Goal: Task Accomplishment & Management: Manage account settings

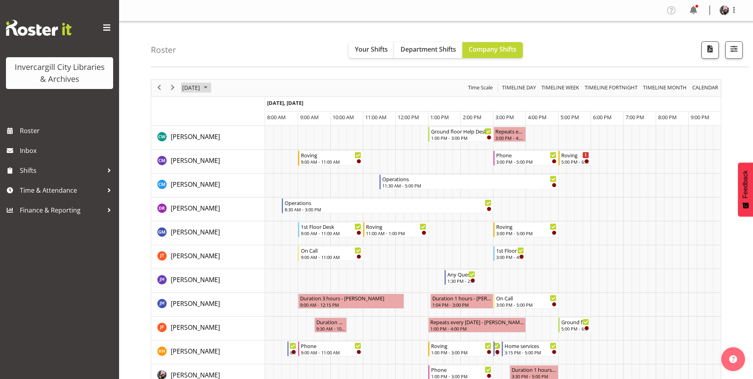
click at [201, 87] on span "September 16, 2025" at bounding box center [191, 88] width 19 height 10
click at [257, 207] on button "Today" at bounding box center [259, 205] width 27 height 11
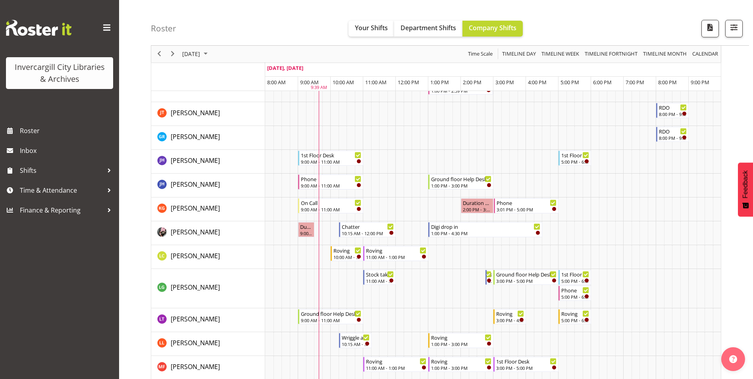
scroll to position [199, 0]
click at [363, 27] on span "Your Shifts" at bounding box center [371, 27] width 33 height 9
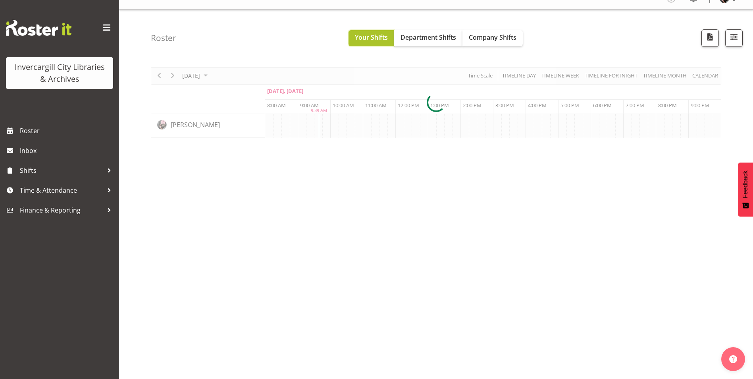
scroll to position [12, 0]
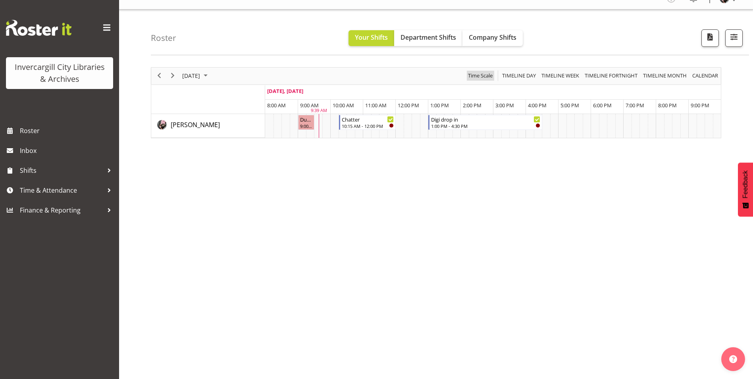
click at [481, 71] on span "Time Scale" at bounding box center [480, 76] width 26 height 10
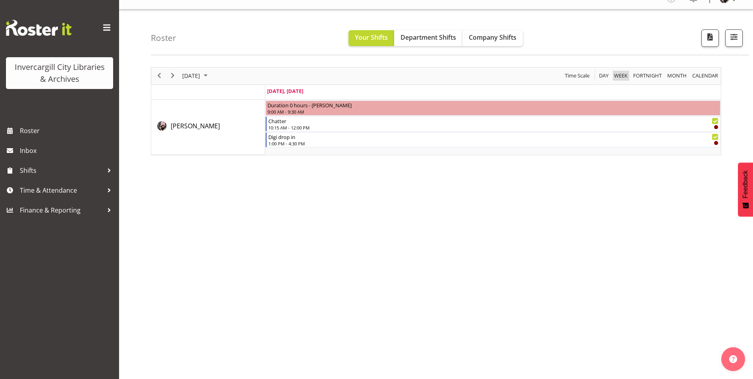
click at [613, 75] on button "Week" at bounding box center [621, 76] width 16 height 10
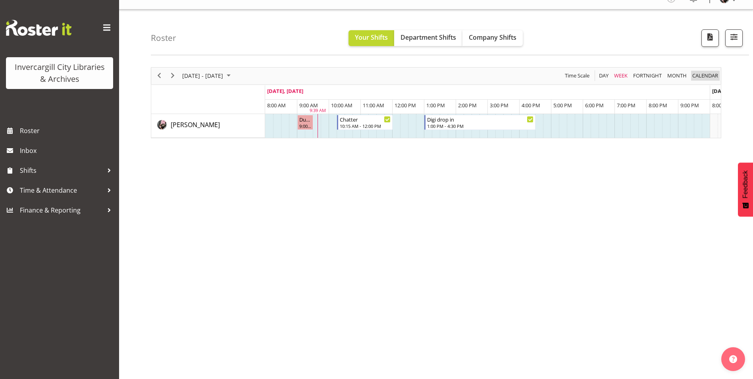
click at [705, 73] on span "calendar" at bounding box center [705, 76] width 27 height 10
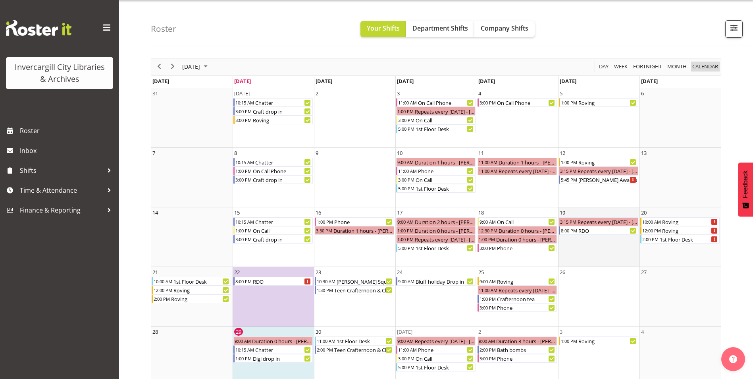
scroll to position [35, 0]
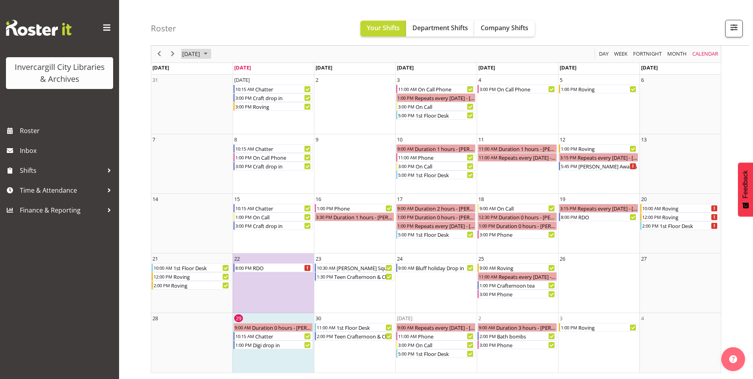
click at [211, 53] on span "September 2025" at bounding box center [206, 54] width 10 height 10
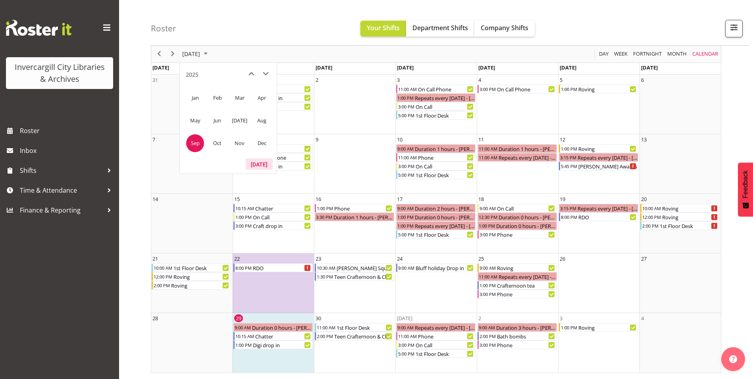
click at [252, 162] on button "Today" at bounding box center [259, 163] width 27 height 11
click at [260, 159] on button "Today" at bounding box center [259, 163] width 27 height 11
click at [126, 358] on div "Roster Your Shifts Department Shifts Company Shifts All Locations Clear Bluff L…" at bounding box center [436, 183] width 634 height 392
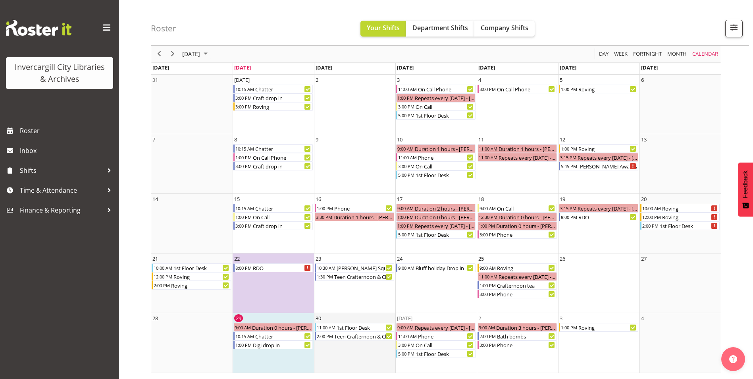
click at [334, 319] on td "30 11:00 AM 1st Floor Desk 2:00 PM Teen Crafternoon & Chill" at bounding box center [354, 343] width 81 height 60
click at [602, 51] on span "Day" at bounding box center [604, 54] width 11 height 10
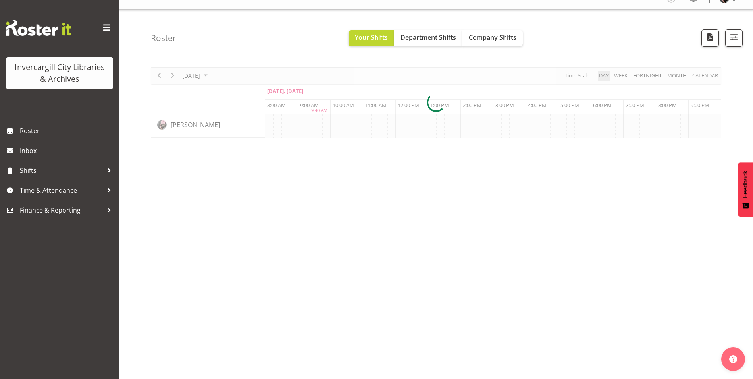
scroll to position [12, 0]
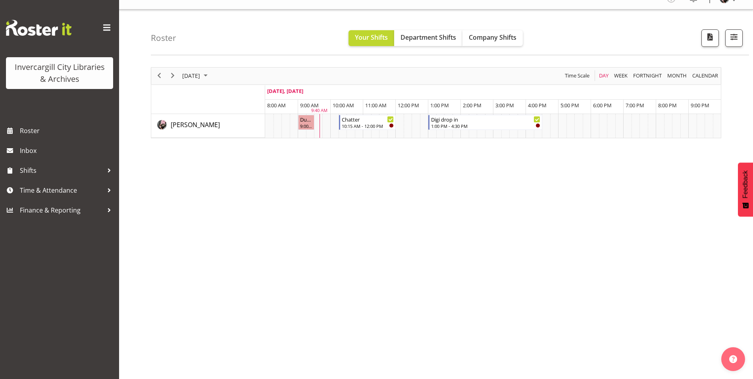
click at [178, 77] on div "next period" at bounding box center [173, 76] width 14 height 17
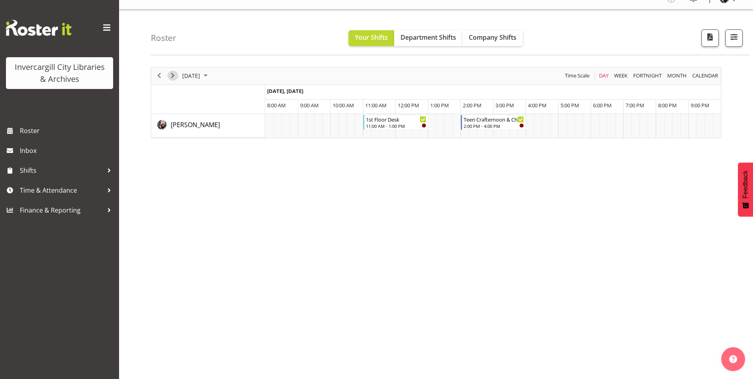
click at [174, 71] on span "Next" at bounding box center [173, 76] width 10 height 10
click at [171, 77] on span "Next" at bounding box center [173, 76] width 10 height 10
click at [338, 124] on div "9:00 AM - 12:00 PM" at bounding box center [347, 125] width 95 height 6
click at [163, 72] on span "Previous" at bounding box center [160, 76] width 10 height 10
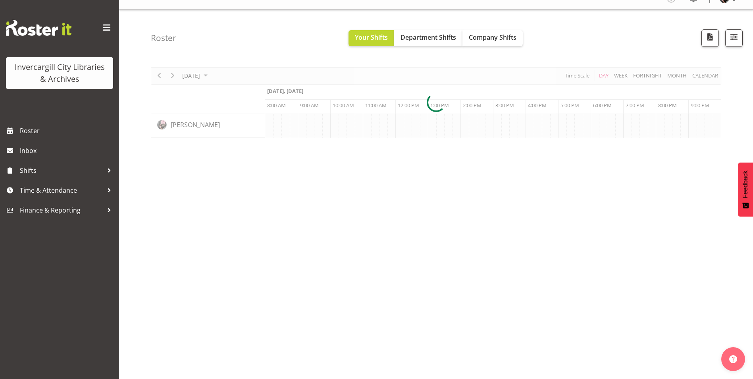
click at [169, 72] on div at bounding box center [436, 102] width 571 height 71
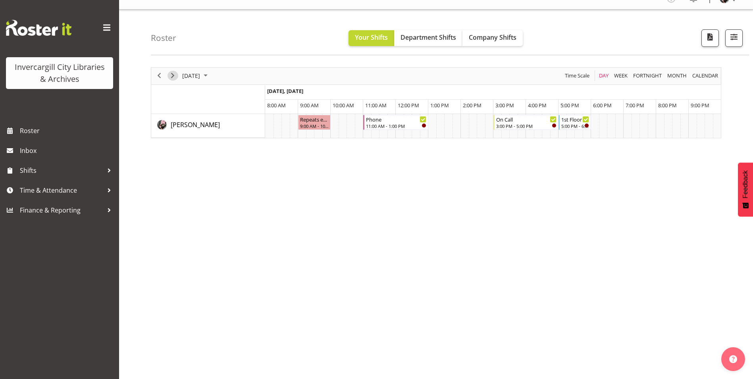
click at [172, 72] on span "Next" at bounding box center [173, 76] width 10 height 10
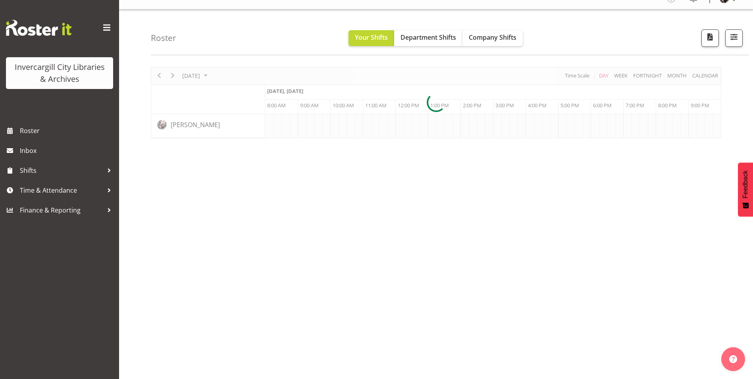
drag, startPoint x: 172, startPoint y: 72, endPoint x: 185, endPoint y: 68, distance: 14.1
click at [185, 68] on div at bounding box center [436, 102] width 571 height 71
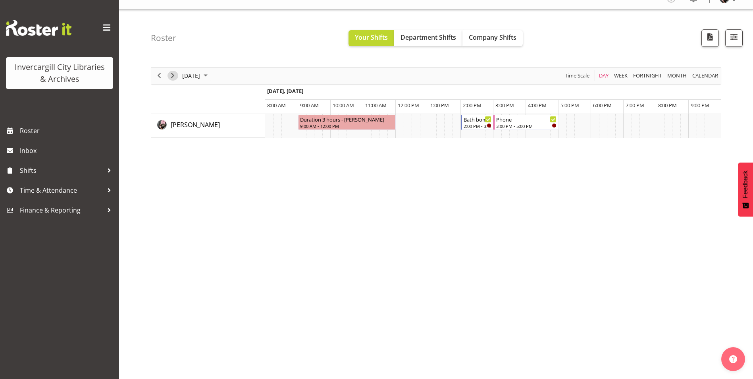
click at [171, 74] on span "Next" at bounding box center [173, 76] width 10 height 10
click at [505, 35] on span "Company Shifts" at bounding box center [493, 37] width 48 height 9
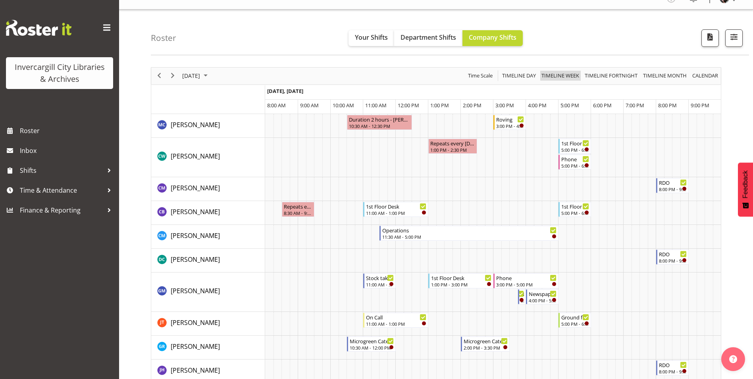
click at [561, 73] on span "Timeline Week" at bounding box center [560, 76] width 39 height 10
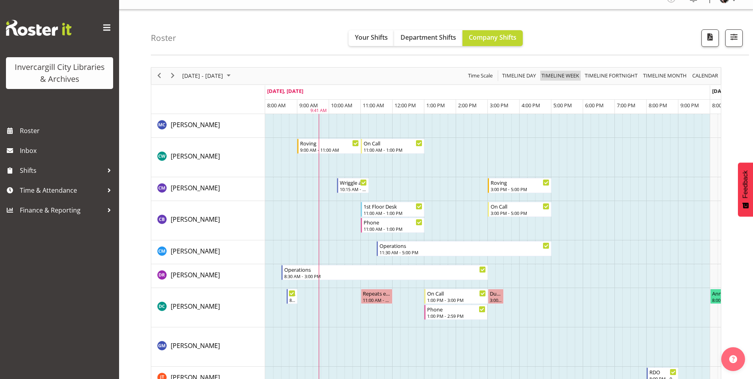
click at [559, 75] on span "Timeline Week" at bounding box center [560, 76] width 39 height 10
click at [476, 75] on span "Time Scale" at bounding box center [480, 76] width 26 height 10
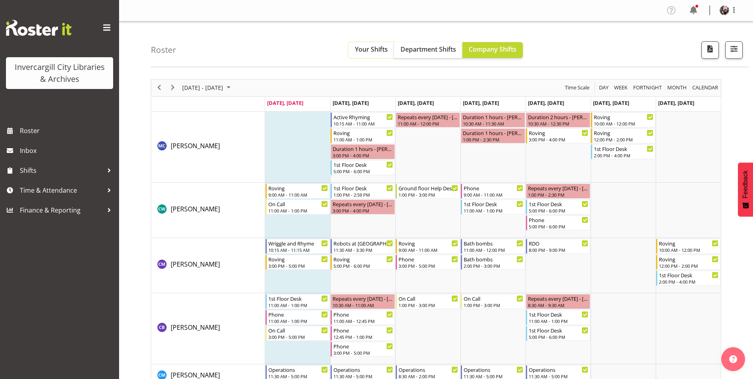
click at [357, 46] on span "Your Shifts" at bounding box center [371, 49] width 33 height 9
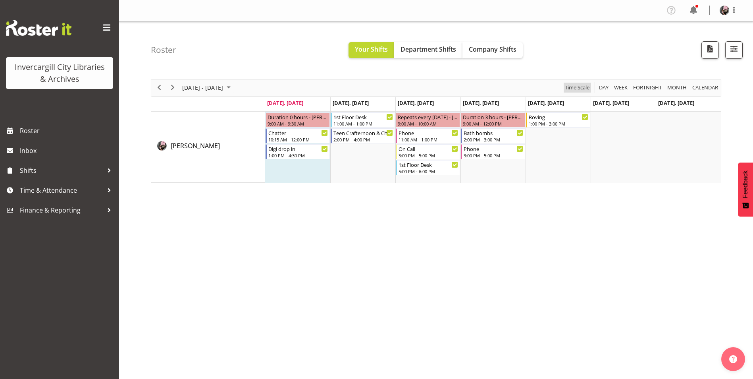
click at [575, 85] on span "Time Scale" at bounding box center [577, 88] width 26 height 10
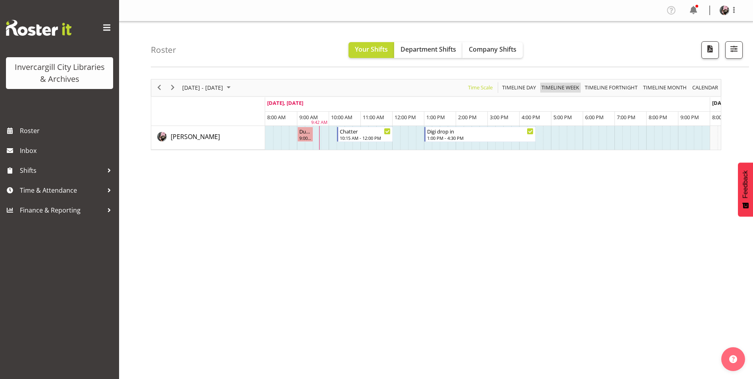
click at [571, 85] on span "Timeline Week" at bounding box center [560, 88] width 39 height 10
click at [701, 85] on span "calendar" at bounding box center [705, 88] width 27 height 10
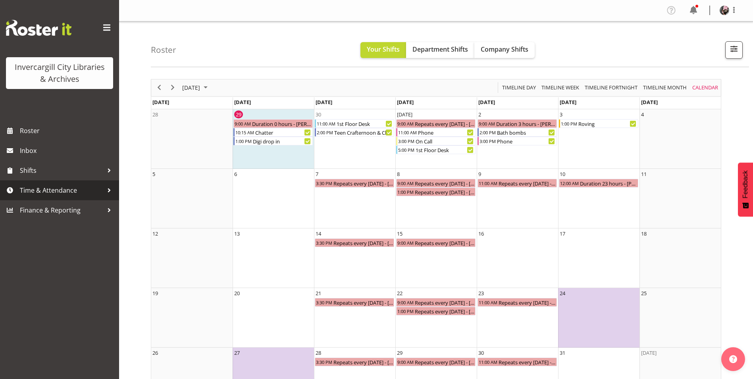
click at [66, 186] on span "Time & Attendance" at bounding box center [61, 190] width 83 height 12
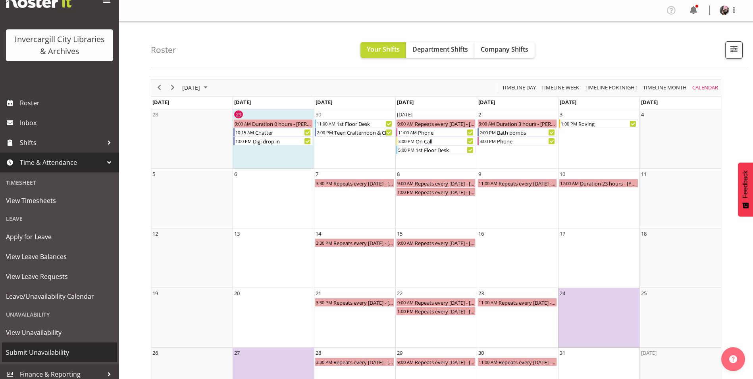
scroll to position [33, 0]
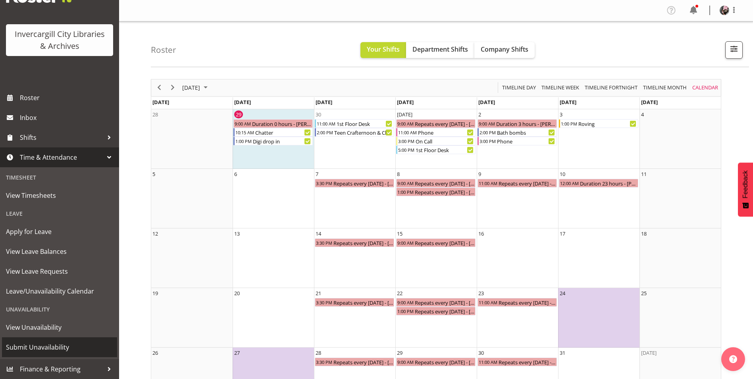
click at [64, 346] on span "Submit Unavailability" at bounding box center [59, 347] width 107 height 12
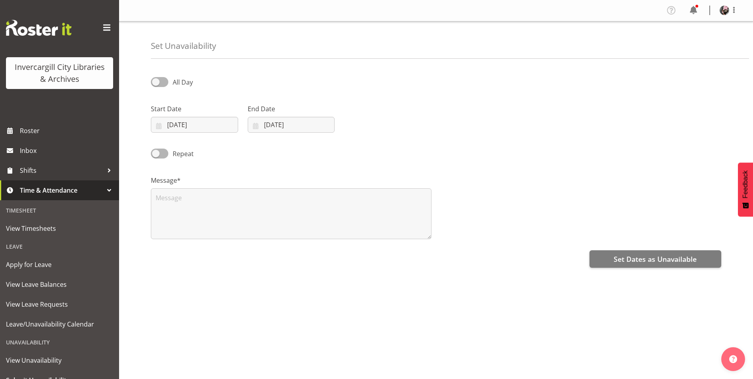
select select "8"
select select "2025"
click at [155, 82] on span at bounding box center [159, 82] width 17 height 10
click at [155, 82] on input "All Day" at bounding box center [153, 81] width 5 height 5
checkbox input "true"
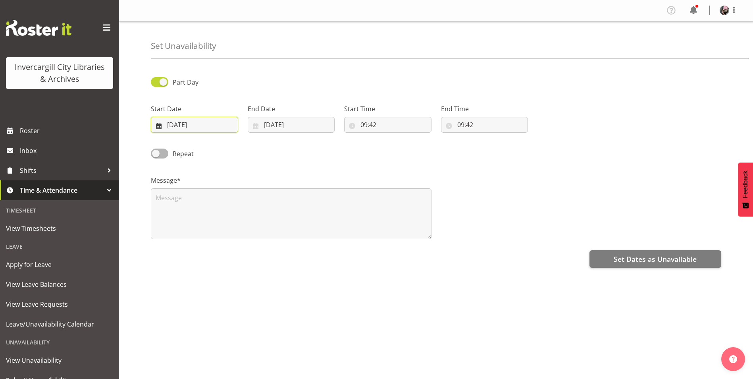
click at [199, 126] on input "[DATE]" at bounding box center [194, 125] width 87 height 16
click at [214, 263] on span "8" at bounding box center [214, 264] width 3 height 8
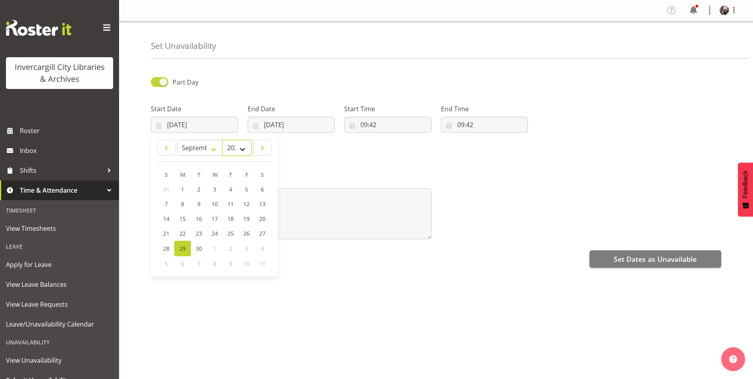
click at [222, 144] on select "2035 2034 2033 2032 2031 2030 2029 2028 2027 2026 2025 2024 2023 2022 2021 2020…" at bounding box center [236, 148] width 29 height 16
click at [356, 269] on div "Part Day Start Date [DATE] January February March April May June July August Se…" at bounding box center [452, 224] width 603 height 318
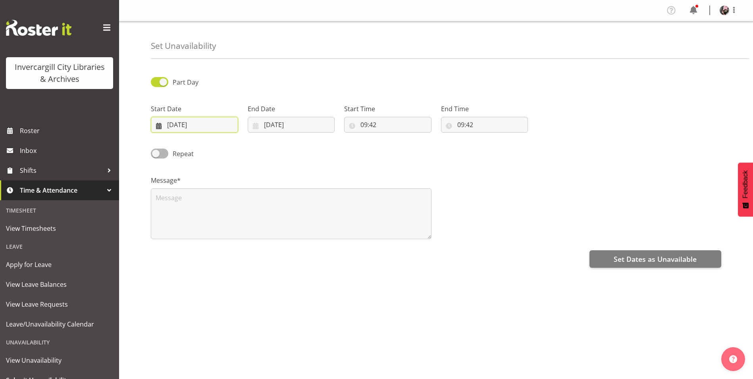
click at [202, 122] on input "[DATE]" at bounding box center [194, 125] width 87 height 16
click at [197, 148] on select "January February March April May June July August September October November De…" at bounding box center [200, 148] width 46 height 16
select select "9"
click at [177, 140] on select "January February March April May June July August September October November De…" at bounding box center [200, 148] width 46 height 16
click at [218, 201] on link "8" at bounding box center [215, 204] width 16 height 15
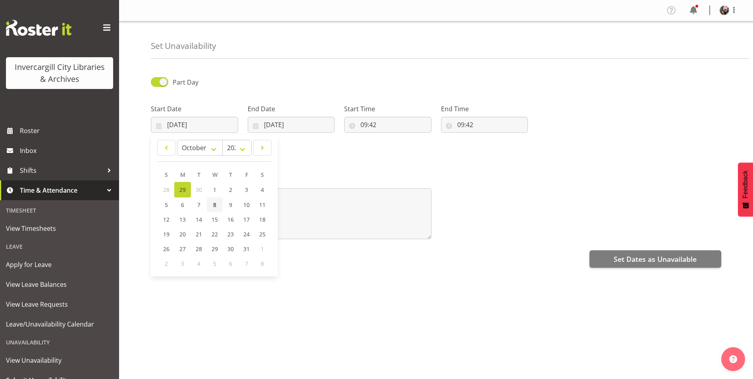
type input "[DATE]"
click at [282, 126] on input "[DATE]" at bounding box center [291, 125] width 87 height 16
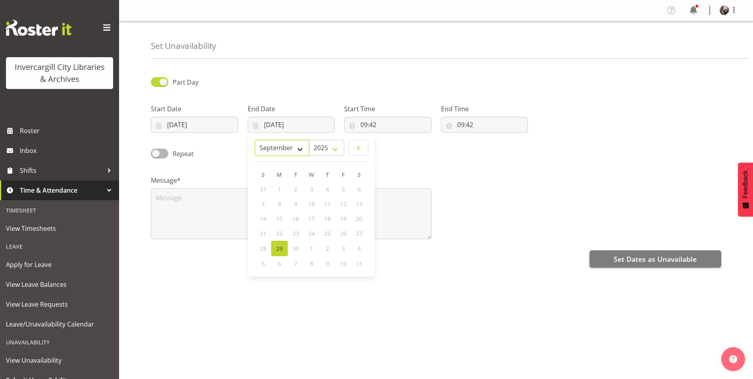
click at [284, 141] on select "January February March April May June July August September October November De…" at bounding box center [282, 148] width 54 height 16
select select "9"
click at [255, 140] on select "January February March April May June July August September October November De…" at bounding box center [282, 148] width 54 height 16
click at [307, 205] on link "8" at bounding box center [312, 204] width 16 height 15
type input "[DATE]"
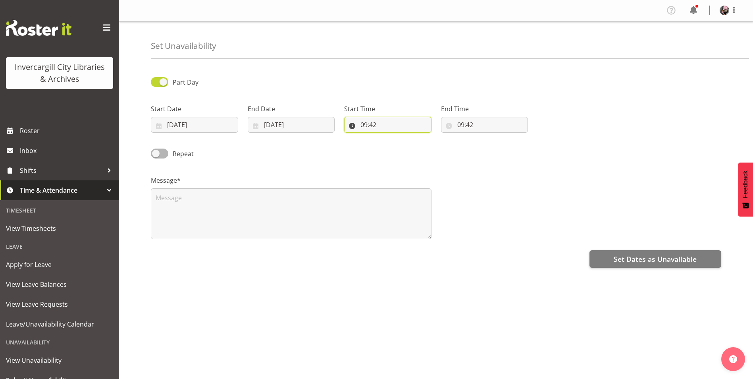
click at [375, 124] on input "09:42" at bounding box center [387, 125] width 87 height 16
click at [396, 149] on select "00 01 02 03 04 05 06 07 08 09 10 11 12 13 14 15 16 17 18 19 20 21 22 23" at bounding box center [399, 145] width 18 height 16
select select "16"
click at [390, 137] on select "00 01 02 03 04 05 06 07 08 09 10 11 12 13 14 15 16 17 18 19 20 21 22 23" at bounding box center [399, 145] width 18 height 16
type input "16:42"
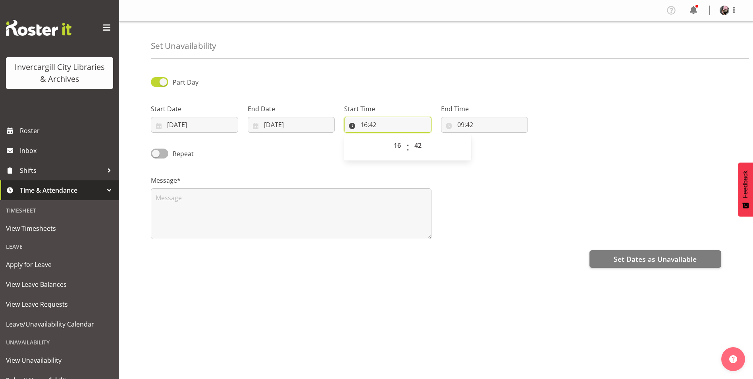
click at [400, 121] on input "16:42" at bounding box center [387, 125] width 87 height 16
click at [409, 120] on input "16:42" at bounding box center [387, 125] width 87 height 16
click at [419, 146] on select "00 01 02 03 04 05 06 07 08 09 10 11 12 13 14 15 16 17 18 19 20 21 22 23 24 25 2…" at bounding box center [419, 145] width 18 height 16
select select "0"
click at [410, 137] on select "00 01 02 03 04 05 06 07 08 09 10 11 12 13 14 15 16 17 18 19 20 21 22 23 24 25 2…" at bounding box center [419, 145] width 18 height 16
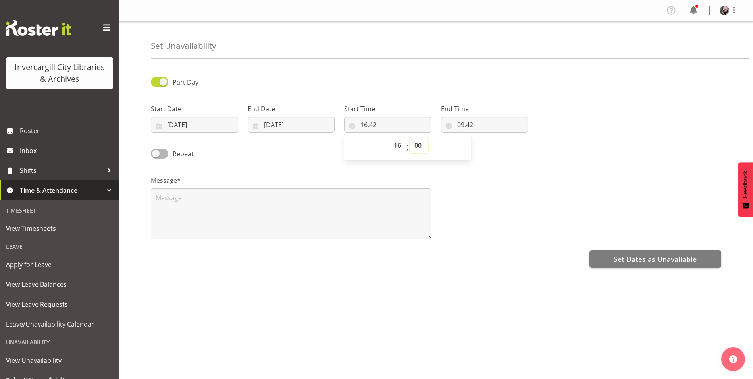
type input "16:00"
click at [453, 123] on input "09:42" at bounding box center [484, 125] width 87 height 16
click at [493, 149] on select "00 01 02 03 04 05 06 07 08 09 10 11 12 13 14 15 16 17 18 19 20 21 22 23" at bounding box center [496, 145] width 18 height 16
select select "16"
click at [487, 137] on select "00 01 02 03 04 05 06 07 08 09 10 11 12 13 14 15 16 17 18 19 20 21 22 23" at bounding box center [496, 145] width 18 height 16
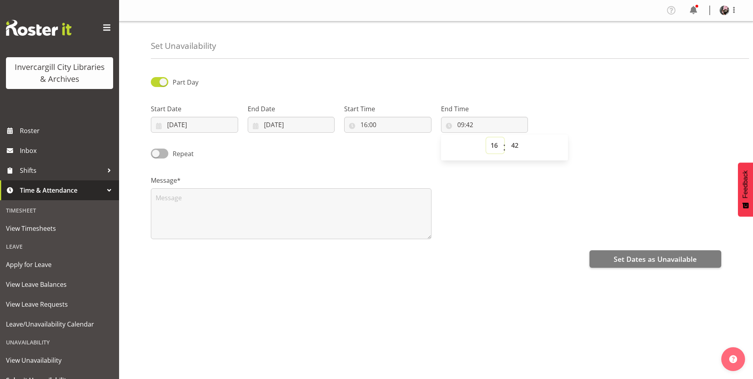
type input "16:42"
click at [520, 143] on select "00 01 02 03 04 05 06 07 08 09 10 11 12 13 14 15 16 17 18 19 20 21 22 23 24 25 2…" at bounding box center [516, 145] width 18 height 16
select select "30"
click at [507, 137] on select "00 01 02 03 04 05 06 07 08 09 10 11 12 13 14 15 16 17 18 19 20 21 22 23 24 25 2…" at bounding box center [516, 145] width 18 height 16
type input "16:30"
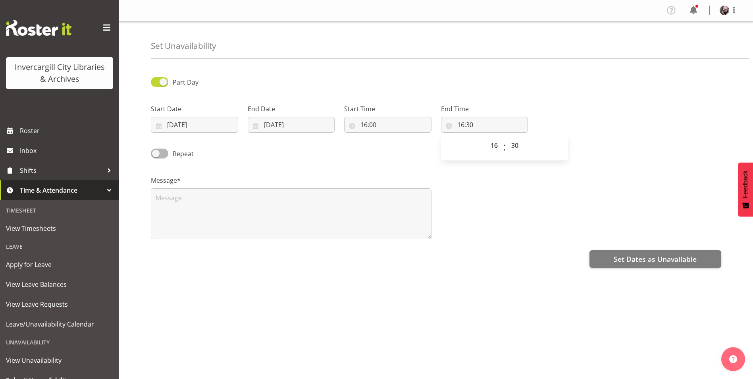
click at [458, 296] on div "Part Day Start Date [DATE] January February March April May June July August Se…" at bounding box center [452, 224] width 603 height 318
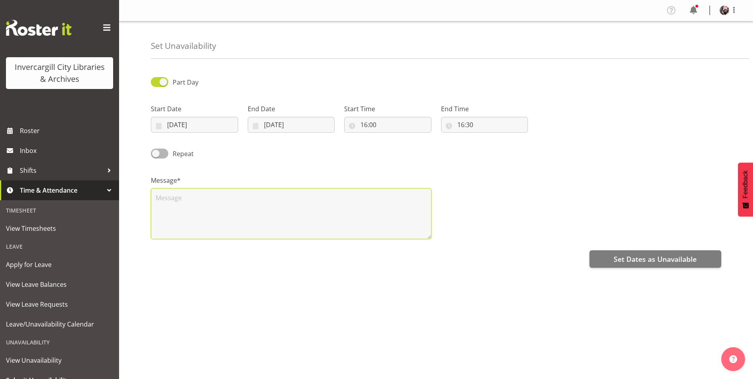
click at [251, 204] on textarea at bounding box center [291, 213] width 281 height 51
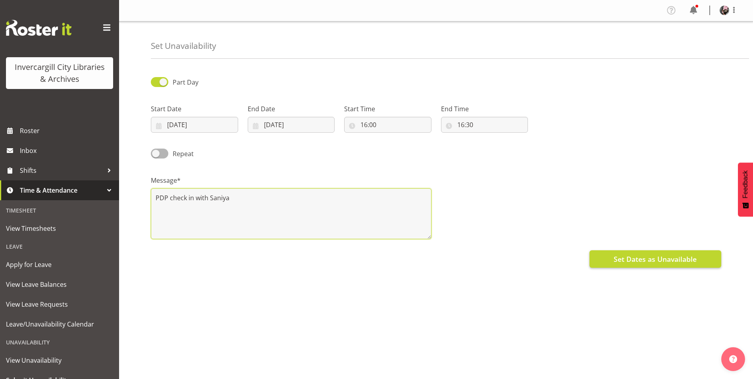
type textarea "PDP check in with Saniya"
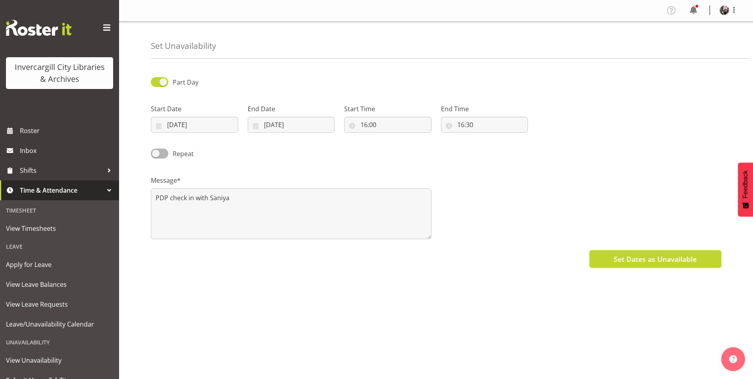
click at [637, 259] on span "Set Dates as Unavailable" at bounding box center [655, 259] width 83 height 10
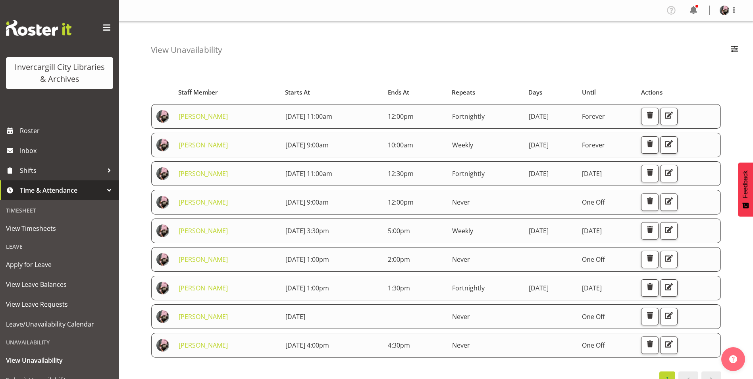
click at [733, 110] on div "Starts At Staff Member Starts At Ends At Repeats Days Until Actions Keyu Chen 2…" at bounding box center [452, 233] width 603 height 320
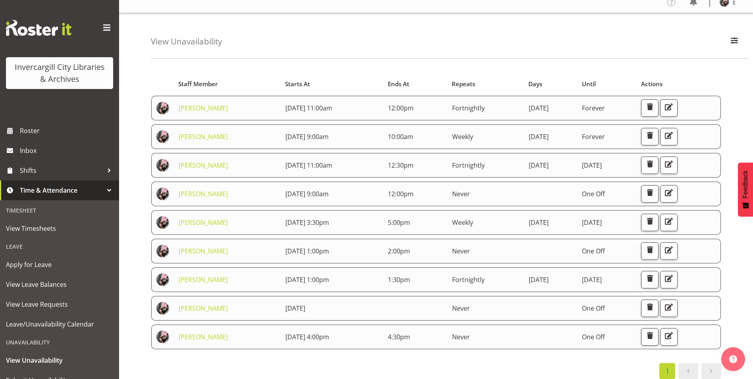
scroll to position [20, 0]
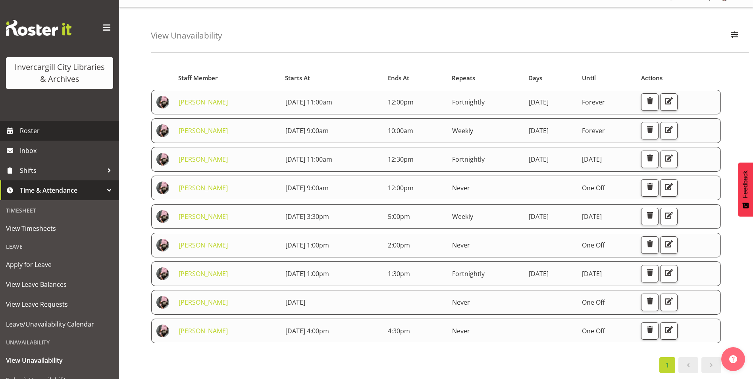
click at [32, 135] on span "Roster" at bounding box center [67, 131] width 95 height 12
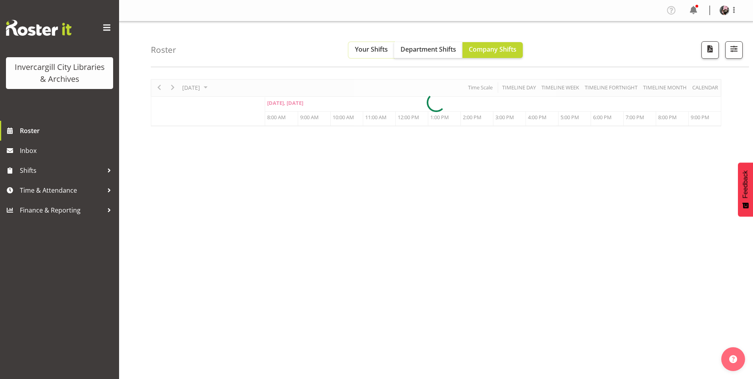
click at [370, 51] on span "Your Shifts" at bounding box center [371, 49] width 33 height 9
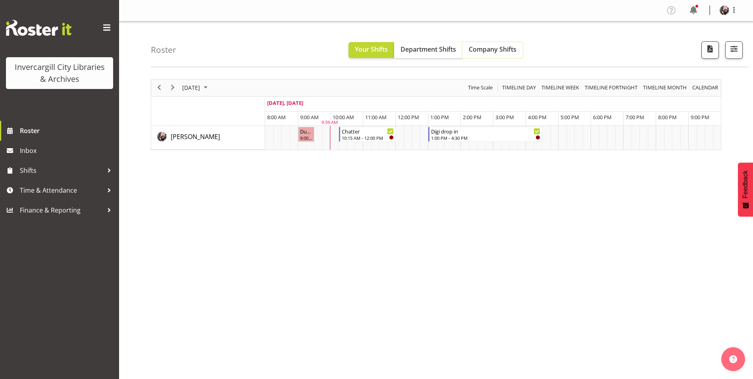
click at [503, 46] on span "Company Shifts" at bounding box center [493, 49] width 48 height 9
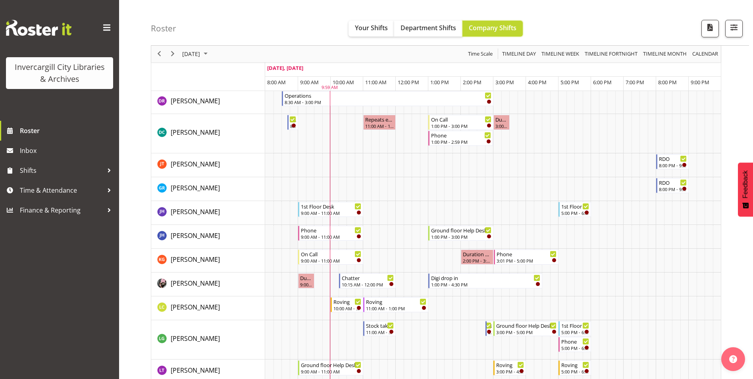
scroll to position [199, 0]
